Goal: Task Accomplishment & Management: Manage account settings

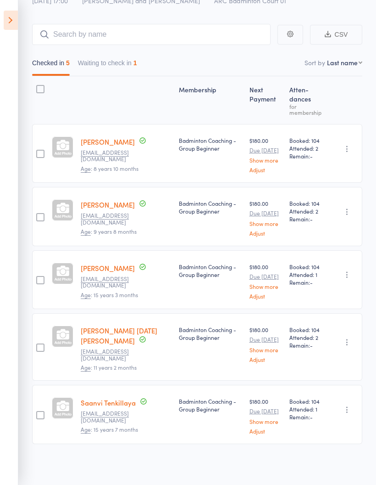
click at [134, 67] on button "Waiting to check in 1" at bounding box center [107, 65] width 59 height 21
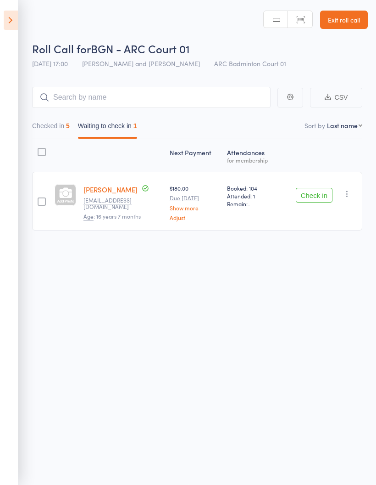
click at [346, 191] on icon "button" at bounding box center [347, 193] width 9 height 9
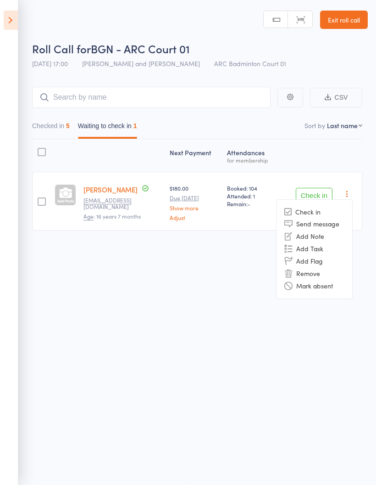
click at [317, 281] on li "Mark absent" at bounding box center [315, 285] width 76 height 12
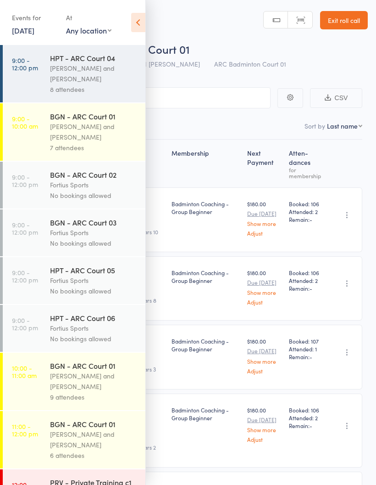
click at [94, 80] on div "[PERSON_NAME] and [PERSON_NAME]" at bounding box center [94, 73] width 88 height 21
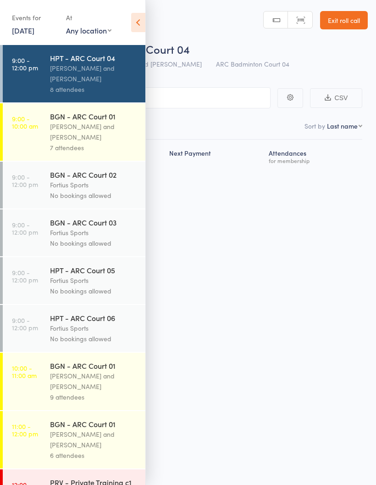
click at [139, 19] on icon at bounding box center [138, 22] width 14 height 19
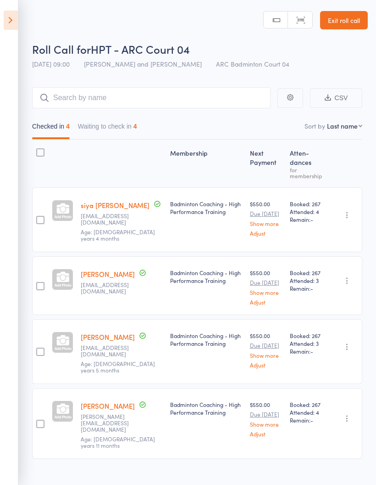
click at [133, 129] on button "Waiting to check in 4" at bounding box center [107, 128] width 59 height 21
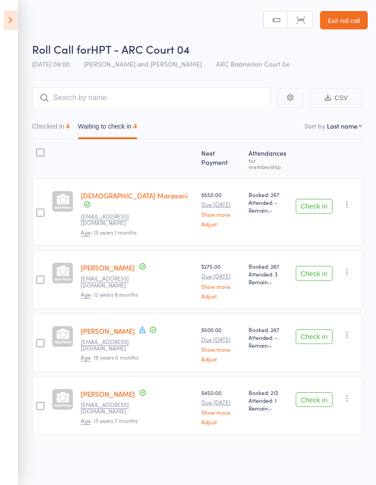
click at [351, 200] on icon "button" at bounding box center [347, 204] width 9 height 9
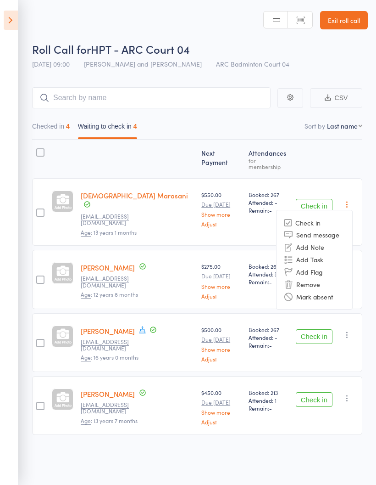
click at [321, 290] on li "Mark absent" at bounding box center [315, 296] width 76 height 12
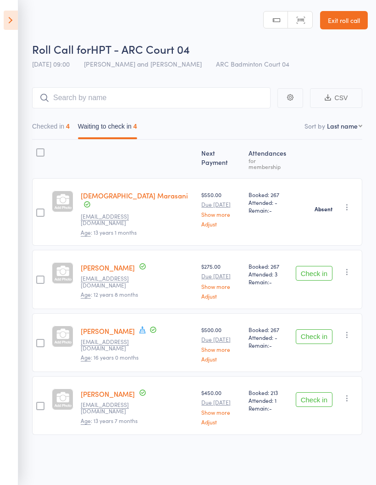
click at [347, 267] on icon "button" at bounding box center [347, 271] width 9 height 9
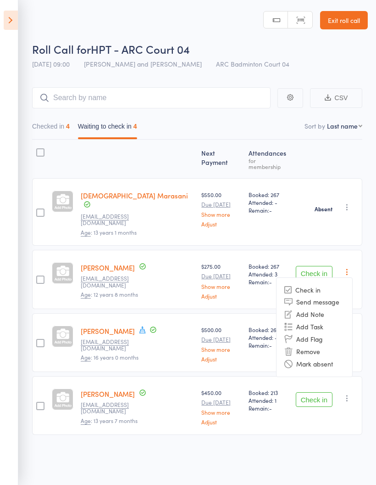
click at [316, 357] on li "Mark absent" at bounding box center [315, 363] width 76 height 12
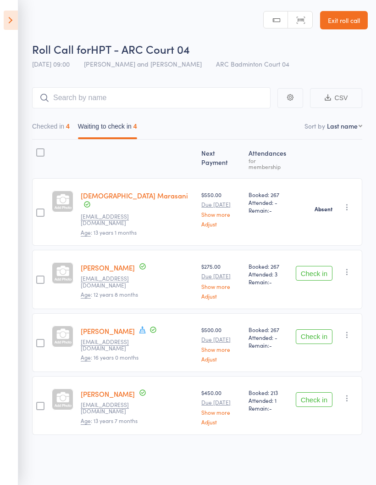
click at [346, 330] on icon "button" at bounding box center [347, 334] width 9 height 9
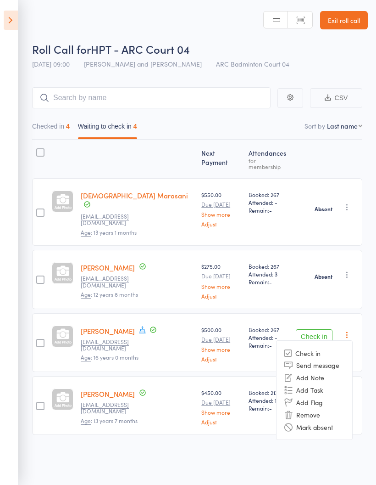
click at [311, 420] on li "Mark absent" at bounding box center [315, 426] width 76 height 12
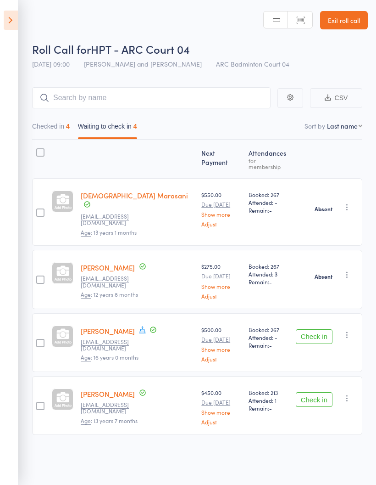
click at [348, 393] on icon "button" at bounding box center [347, 397] width 9 height 9
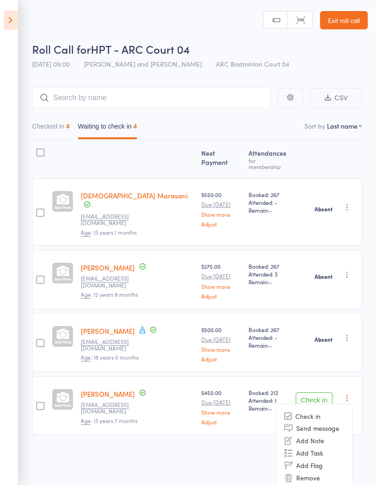
click at [321, 484] on li "Mark absent" at bounding box center [315, 490] width 76 height 12
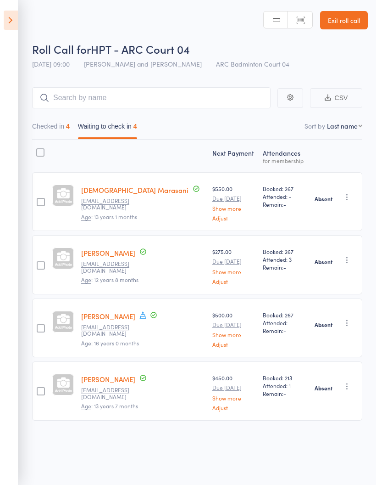
click at [14, 12] on icon at bounding box center [11, 20] width 14 height 19
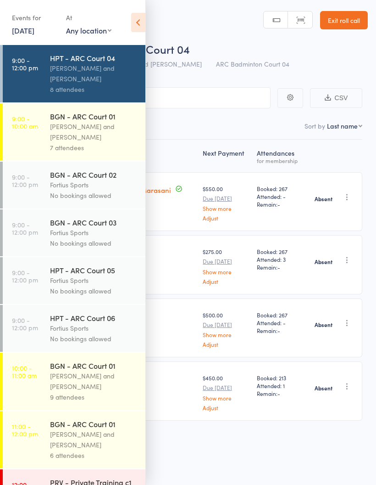
click at [77, 137] on div "[PERSON_NAME] and [PERSON_NAME]" at bounding box center [94, 131] width 88 height 21
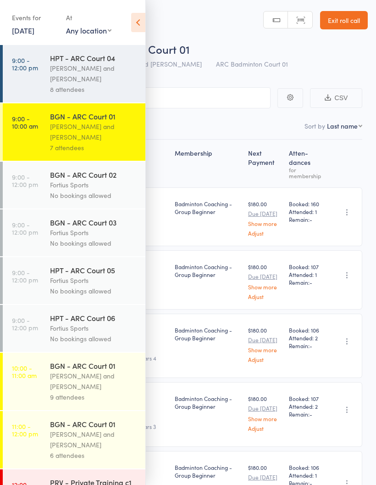
click at [141, 23] on icon at bounding box center [138, 22] width 14 height 19
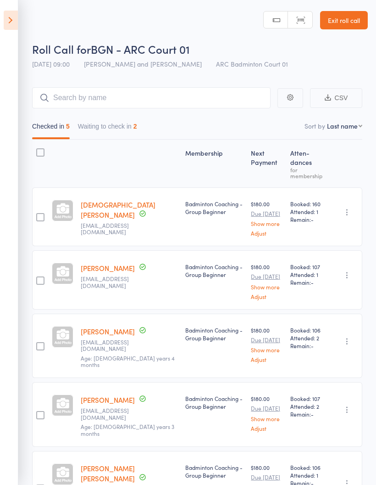
click at [128, 126] on button "Waiting to check in 2" at bounding box center [107, 128] width 59 height 21
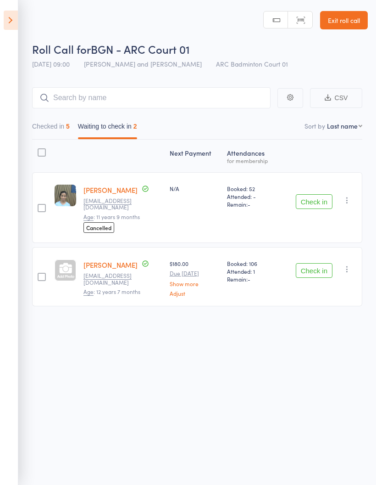
click at [351, 197] on icon "button" at bounding box center [347, 199] width 9 height 9
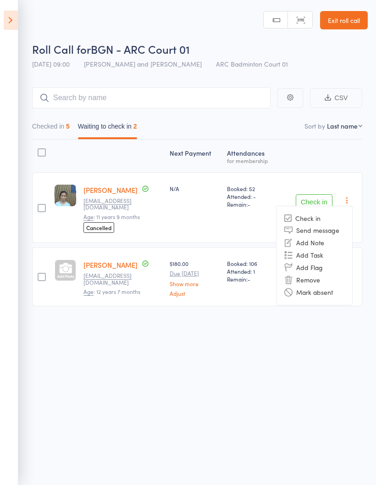
click at [319, 292] on li "Mark absent" at bounding box center [315, 292] width 76 height 12
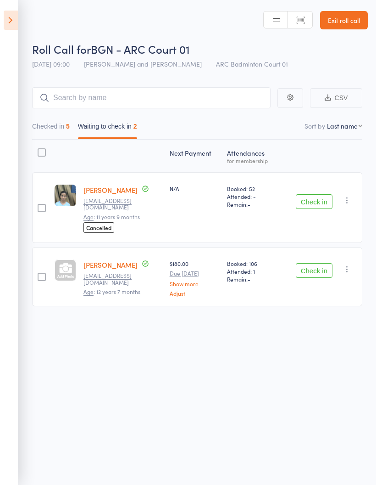
click at [349, 267] on icon "button" at bounding box center [347, 268] width 9 height 9
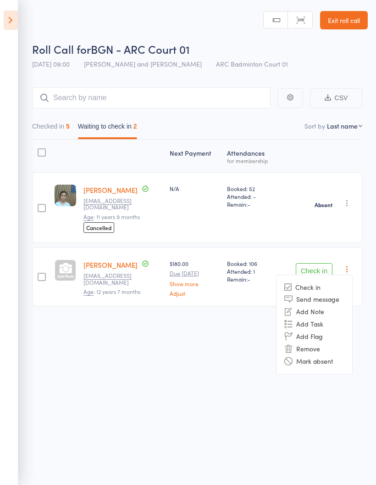
click at [323, 357] on li "Mark absent" at bounding box center [315, 361] width 76 height 12
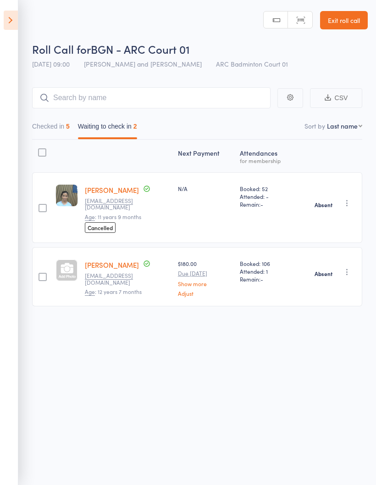
click at [14, 20] on icon at bounding box center [11, 20] width 14 height 19
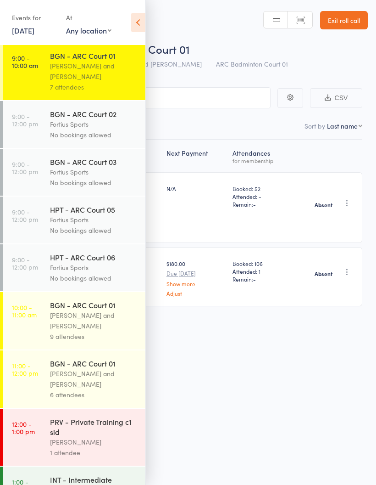
scroll to position [105, 0]
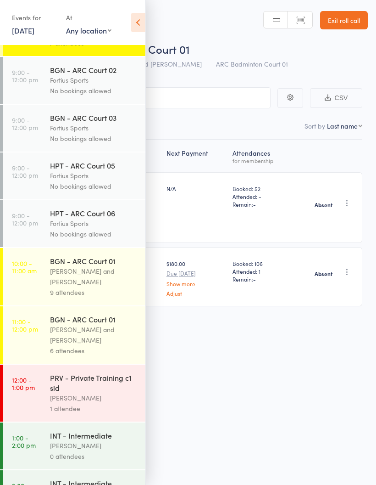
click at [95, 285] on div "[PERSON_NAME] and [PERSON_NAME]" at bounding box center [94, 276] width 88 height 21
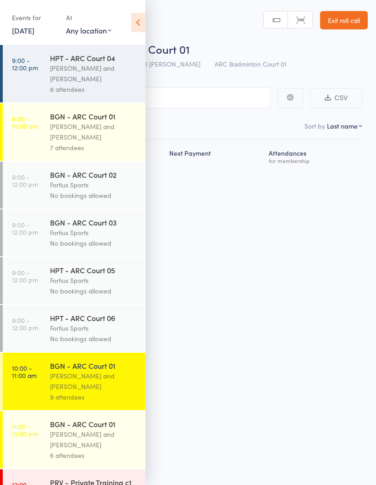
click at [139, 24] on icon at bounding box center [138, 22] width 14 height 19
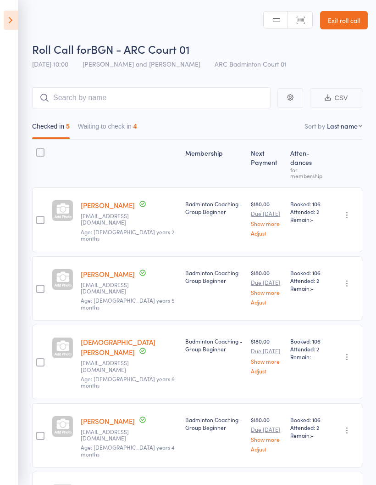
click at [122, 125] on button "Waiting to check in 4" at bounding box center [107, 128] width 59 height 21
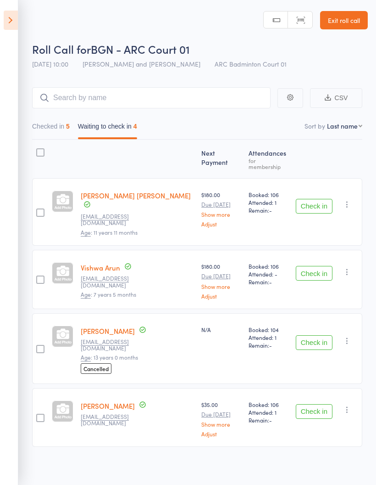
click at [353, 199] on button "button" at bounding box center [347, 204] width 11 height 11
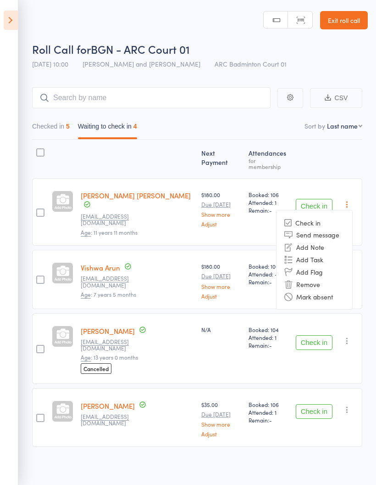
click at [325, 292] on li "Mark absent" at bounding box center [315, 296] width 76 height 12
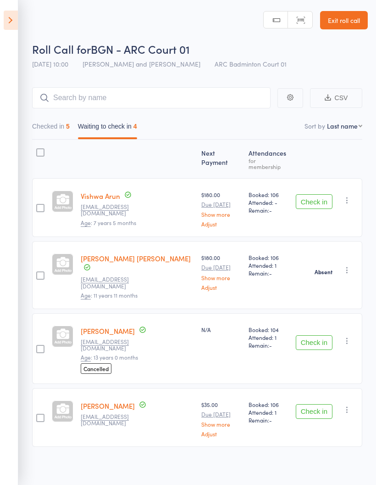
click at [350, 196] on icon "button" at bounding box center [347, 199] width 9 height 9
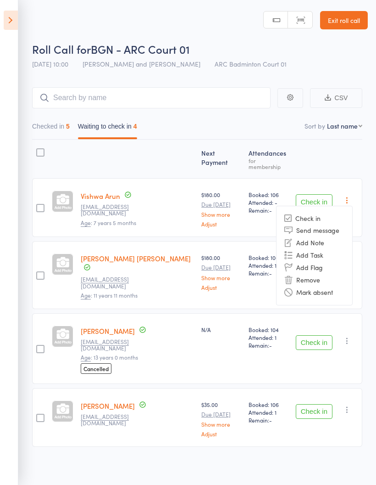
click at [330, 287] on li "Mark absent" at bounding box center [315, 292] width 76 height 12
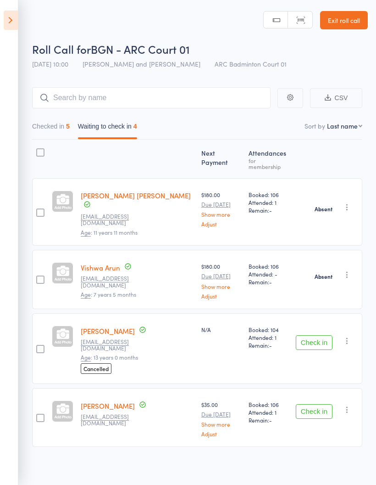
click at [350, 336] on icon "button" at bounding box center [347, 340] width 9 height 9
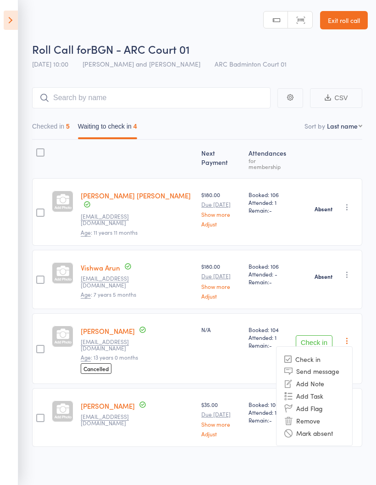
click at [314, 426] on li "Mark absent" at bounding box center [315, 432] width 76 height 12
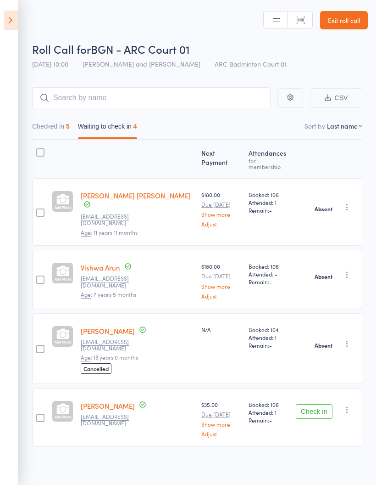
click at [346, 405] on icon "button" at bounding box center [347, 409] width 9 height 9
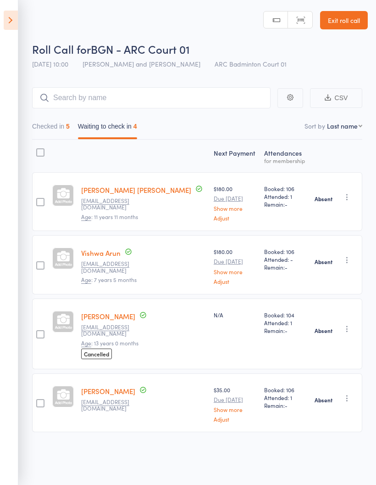
click at [13, 20] on icon at bounding box center [11, 20] width 14 height 19
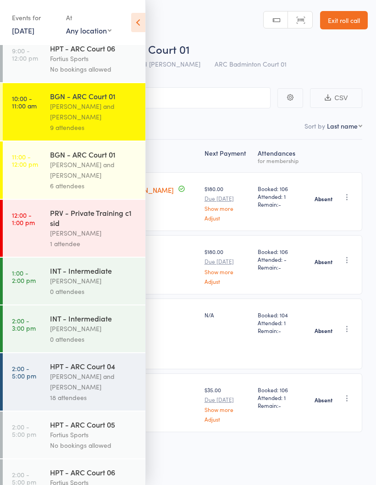
scroll to position [267, 0]
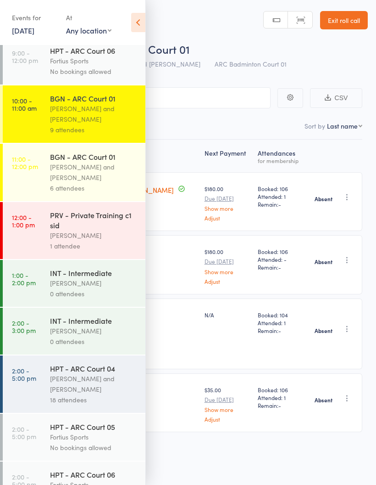
click at [86, 175] on div "[PERSON_NAME] and [PERSON_NAME]" at bounding box center [94, 172] width 88 height 21
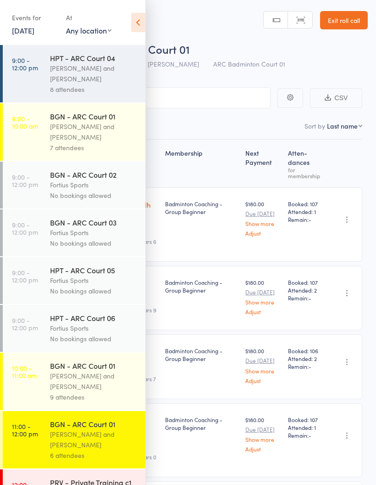
click at [141, 21] on icon at bounding box center [138, 22] width 14 height 19
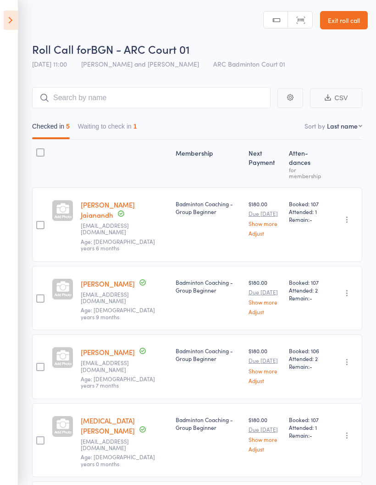
click at [128, 125] on button "Waiting to check in 1" at bounding box center [107, 128] width 59 height 21
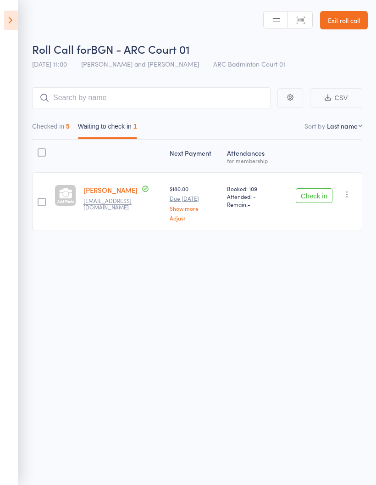
click at [351, 199] on icon "button" at bounding box center [347, 194] width 9 height 9
click at [328, 290] on li "Mark absent" at bounding box center [315, 286] width 76 height 12
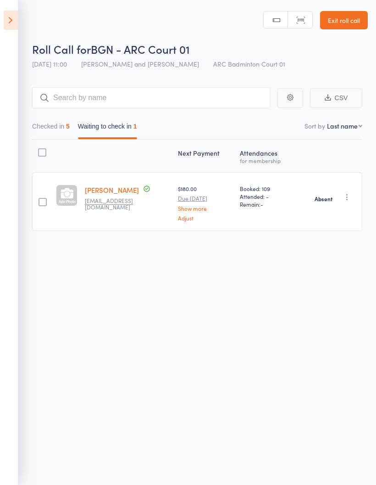
click at [13, 20] on icon at bounding box center [11, 20] width 14 height 19
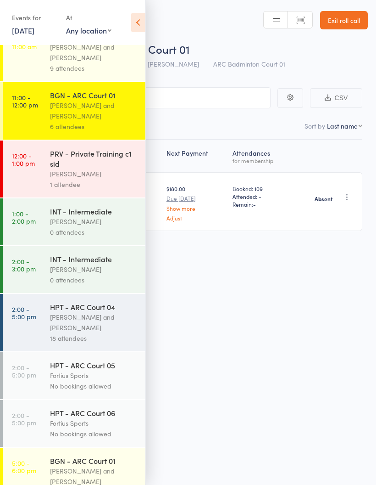
scroll to position [334, 0]
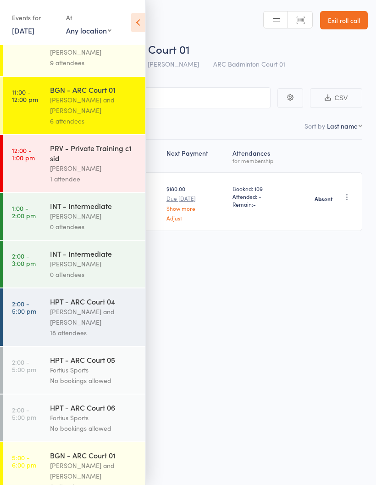
click at [94, 327] on div "[PERSON_NAME] and [PERSON_NAME]" at bounding box center [94, 316] width 88 height 21
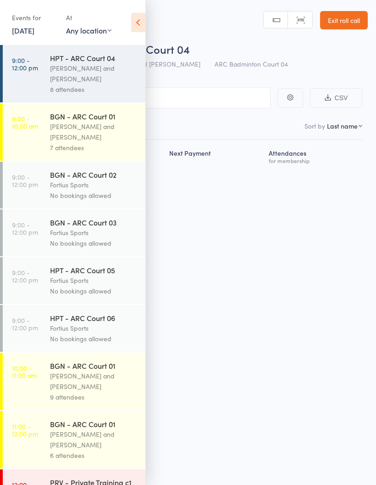
click at [141, 24] on icon at bounding box center [138, 22] width 14 height 19
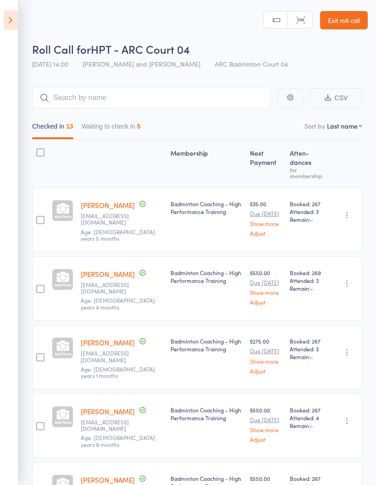
click at [128, 132] on button "Waiting to check in 5" at bounding box center [111, 128] width 59 height 21
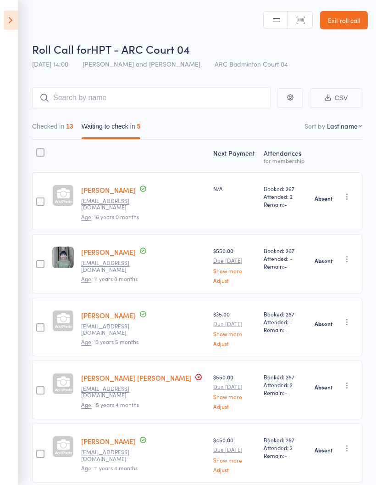
click at [347, 194] on icon "button" at bounding box center [347, 196] width 9 height 9
click at [356, 167] on div "Next Payment Atten­dances for membership [PERSON_NAME] [EMAIL_ADDRESS][DOMAIN_N…" at bounding box center [197, 313] width 330 height 347
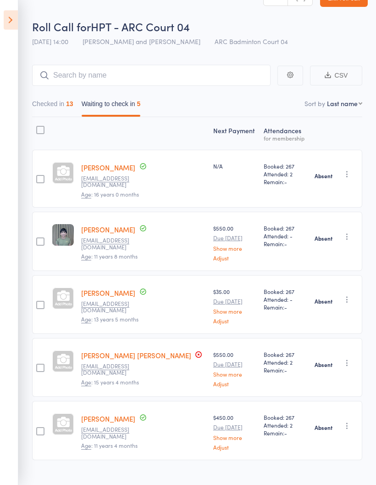
scroll to position [33, 0]
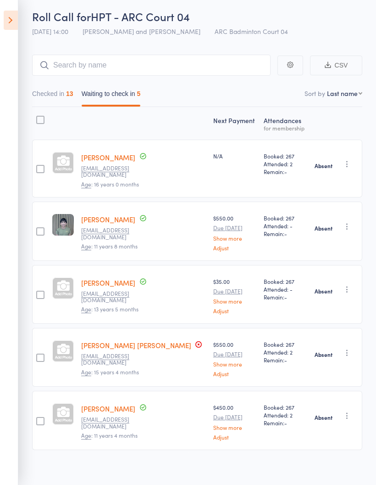
click at [11, 24] on icon at bounding box center [11, 20] width 14 height 19
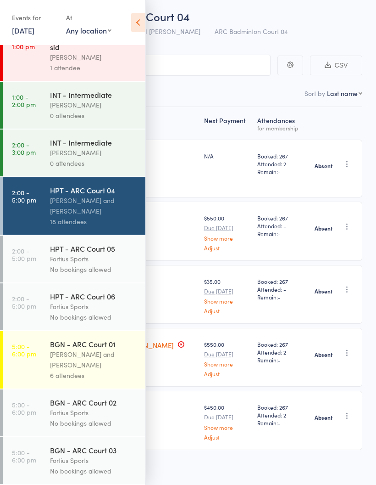
scroll to position [462, 0]
click at [99, 346] on div "BGN - ARC Court 01" at bounding box center [94, 344] width 88 height 10
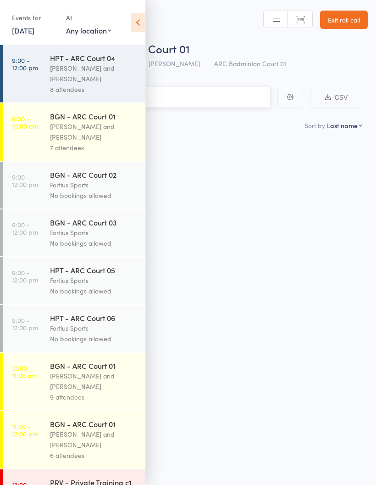
scroll to position [6, 0]
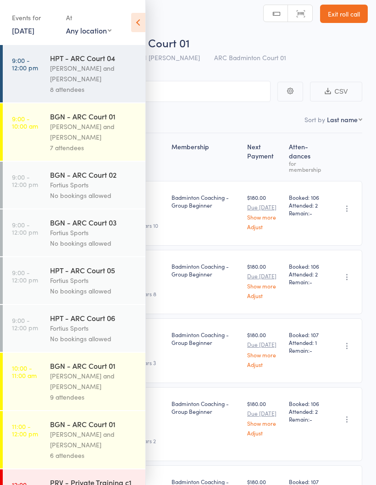
click at [136, 27] on icon at bounding box center [138, 22] width 14 height 19
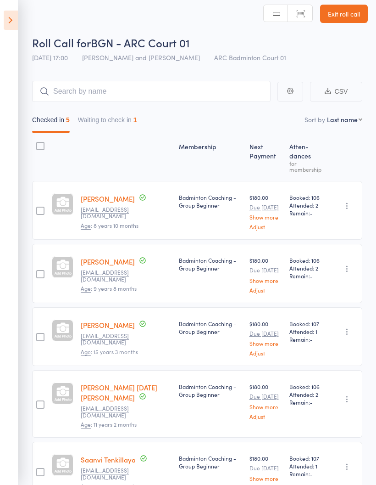
click at [125, 123] on button "Waiting to check in 1" at bounding box center [107, 122] width 59 height 21
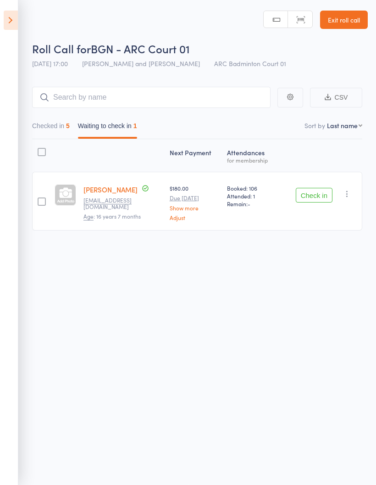
click at [351, 193] on icon "button" at bounding box center [347, 193] width 9 height 9
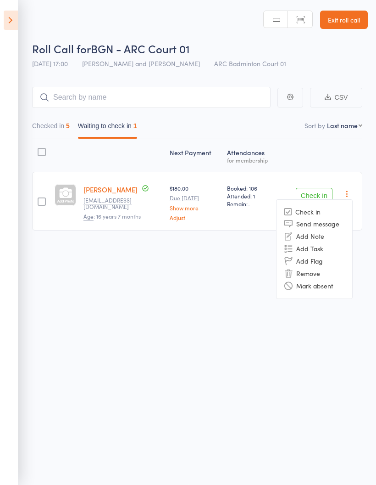
click at [317, 281] on li "Mark absent" at bounding box center [315, 285] width 76 height 12
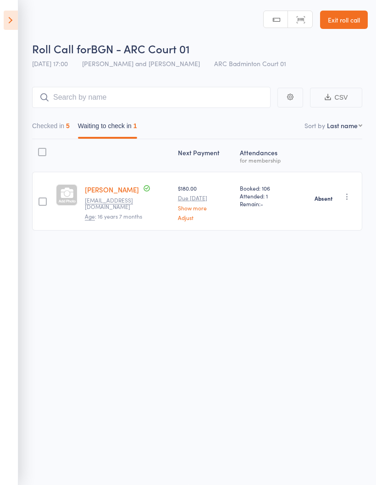
click at [53, 117] on button "Checked in 5" at bounding box center [51, 127] width 38 height 21
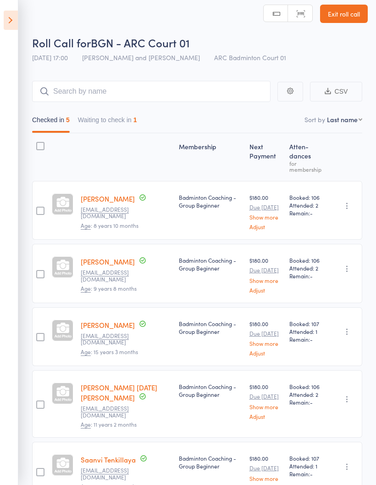
click at [17, 13] on icon at bounding box center [11, 20] width 14 height 19
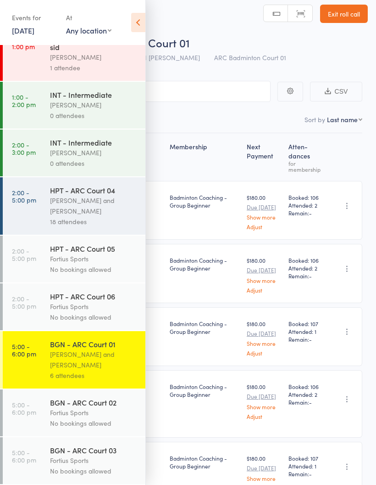
scroll to position [462, 0]
click at [80, 357] on div "[PERSON_NAME] and [PERSON_NAME]" at bounding box center [94, 359] width 88 height 21
click at [77, 363] on div "[PERSON_NAME] and [PERSON_NAME]" at bounding box center [94, 359] width 88 height 21
click at [140, 16] on icon at bounding box center [138, 22] width 14 height 19
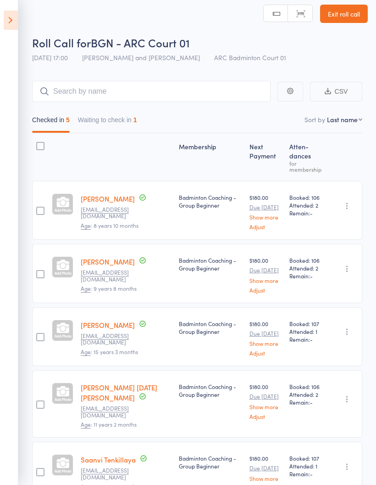
click at [111, 117] on button "Waiting to check in 1" at bounding box center [107, 122] width 59 height 21
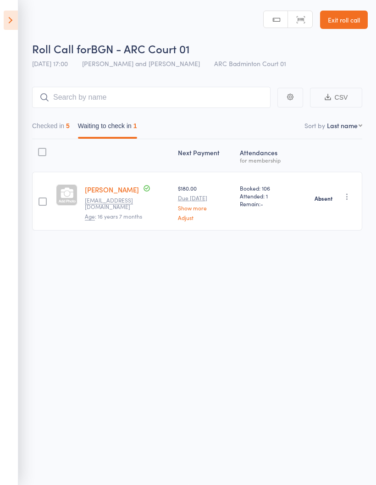
click at [47, 121] on button "Checked in 5" at bounding box center [51, 127] width 38 height 21
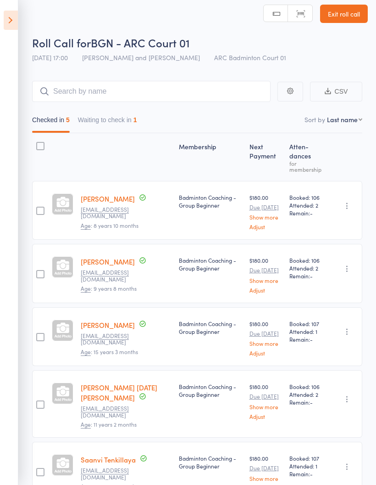
click at [100, 120] on button "Waiting to check in 1" at bounding box center [107, 122] width 59 height 21
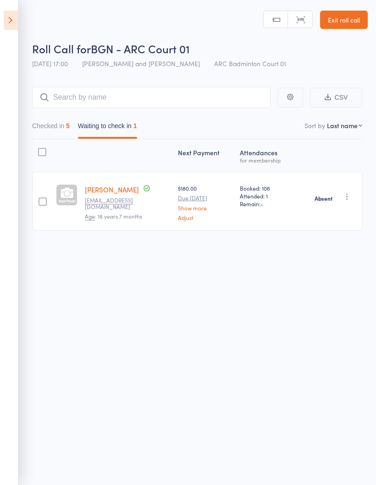
click at [48, 124] on button "Checked in 5" at bounding box center [51, 127] width 38 height 21
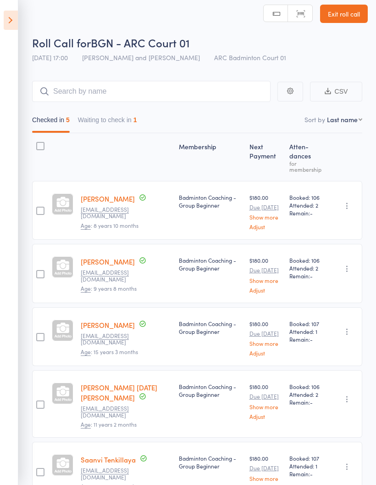
click at [9, 22] on icon at bounding box center [11, 20] width 14 height 19
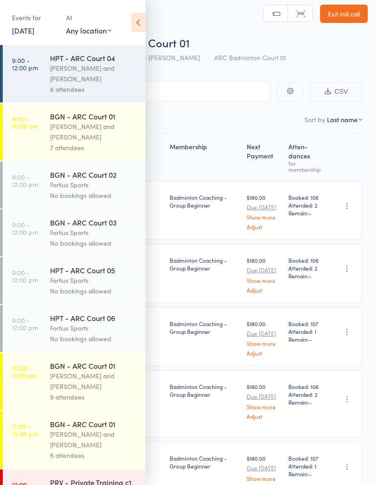
scroll to position [0, 0]
click at [96, 133] on div "[PERSON_NAME] and [PERSON_NAME]" at bounding box center [94, 131] width 88 height 21
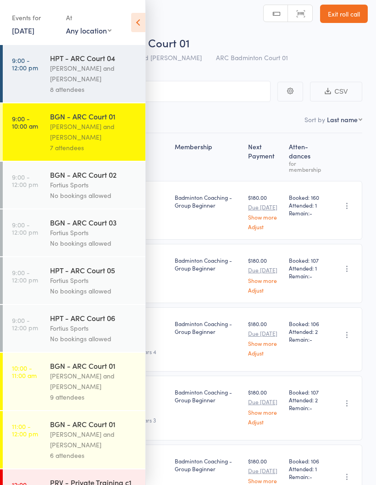
click at [138, 25] on icon at bounding box center [138, 22] width 14 height 19
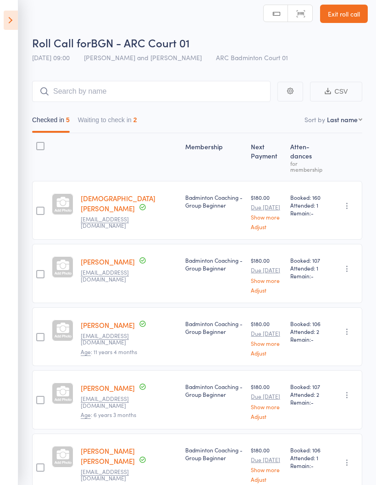
click at [119, 126] on button "Waiting to check in 2" at bounding box center [107, 122] width 59 height 21
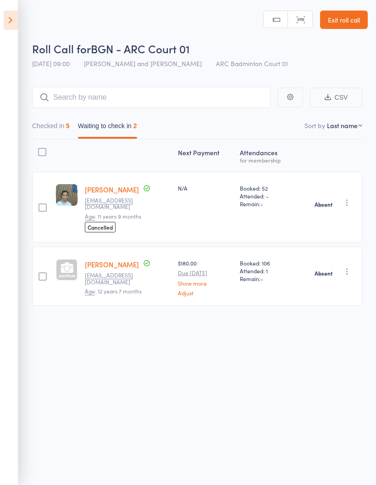
click at [42, 123] on button "Checked in 5" at bounding box center [51, 127] width 38 height 21
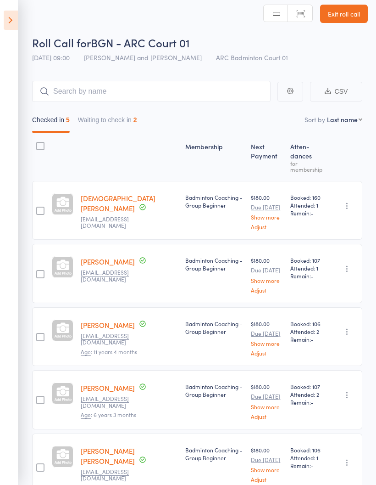
click at [8, 18] on icon at bounding box center [11, 20] width 14 height 19
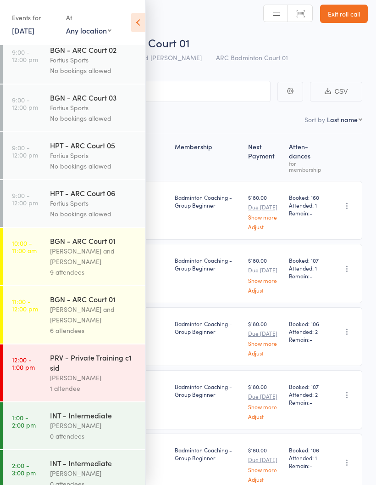
scroll to position [128, 0]
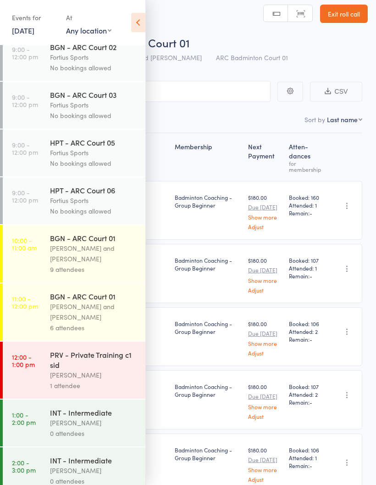
click at [81, 264] on div "[PERSON_NAME] and [PERSON_NAME]" at bounding box center [94, 253] width 88 height 21
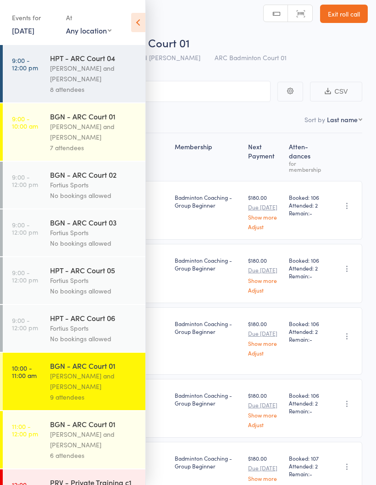
click at [140, 19] on icon at bounding box center [138, 22] width 14 height 19
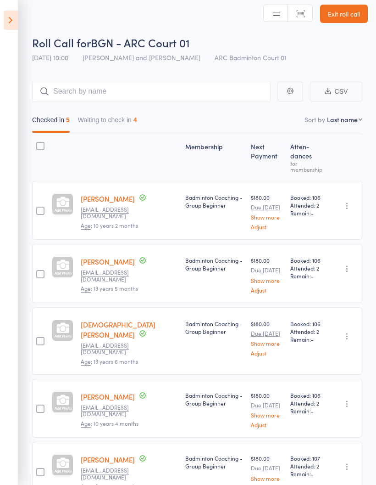
click at [127, 116] on button "Waiting to check in 4" at bounding box center [107, 122] width 59 height 21
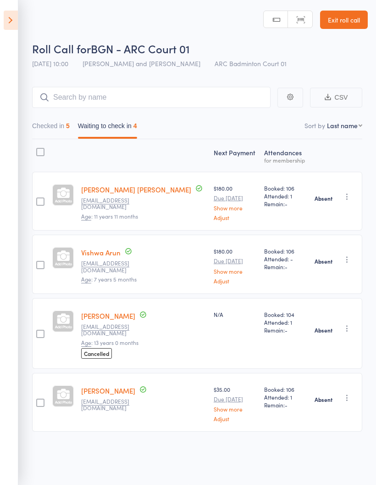
click at [42, 122] on button "Checked in 5" at bounding box center [51, 127] width 38 height 21
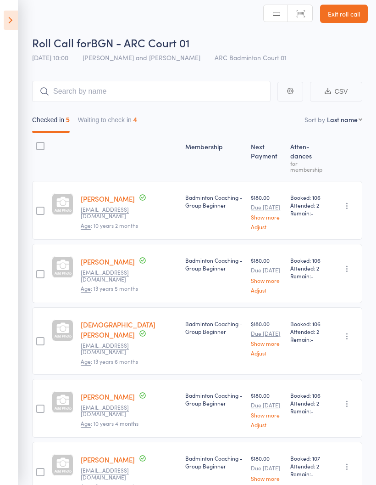
click at [12, 28] on icon at bounding box center [11, 20] width 14 height 19
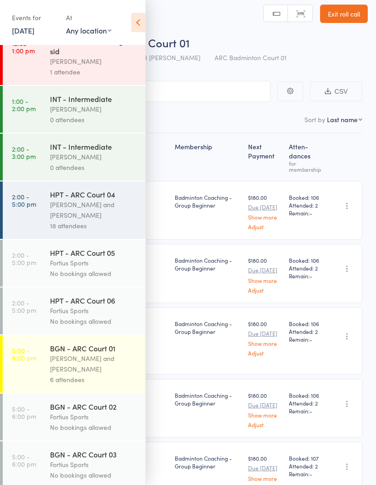
scroll to position [442, 0]
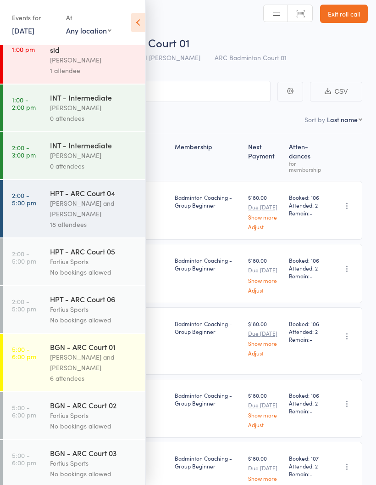
click at [104, 219] on div "[PERSON_NAME] and [PERSON_NAME]" at bounding box center [94, 208] width 88 height 21
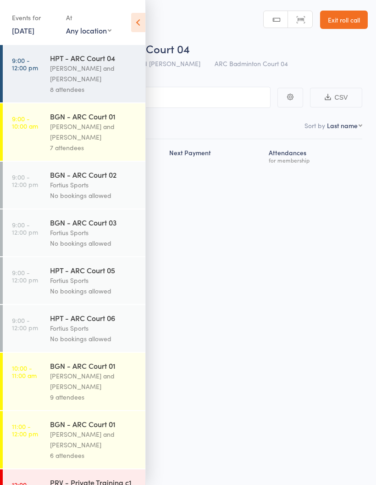
click at [142, 21] on icon at bounding box center [138, 22] width 14 height 19
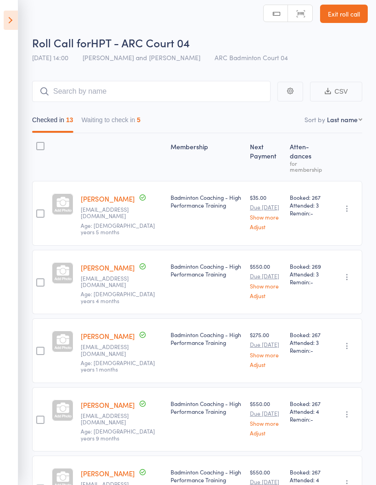
click at [133, 118] on button "Waiting to check in 5" at bounding box center [111, 122] width 59 height 21
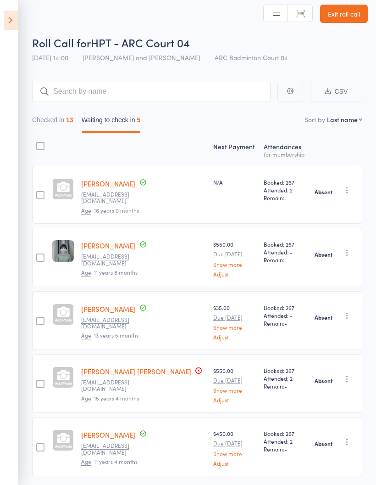
click at [44, 119] on button "Checked in 13" at bounding box center [52, 122] width 41 height 21
